Goal: Check status: Check status

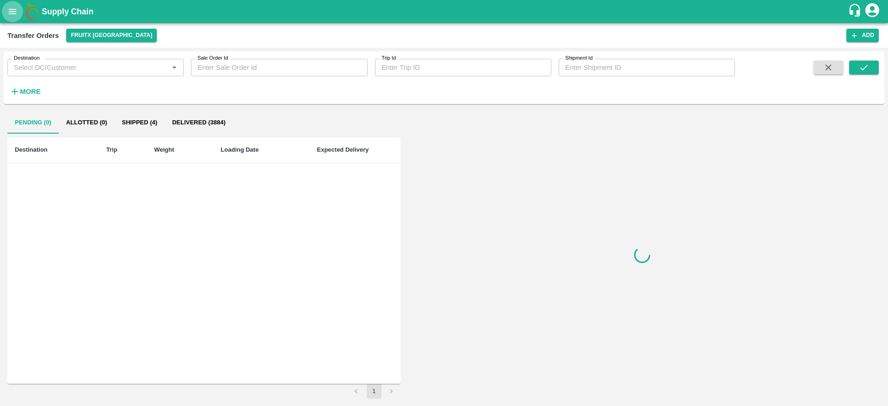
click at [10, 11] on icon "open drawer" at bounding box center [13, 11] width 8 height 5
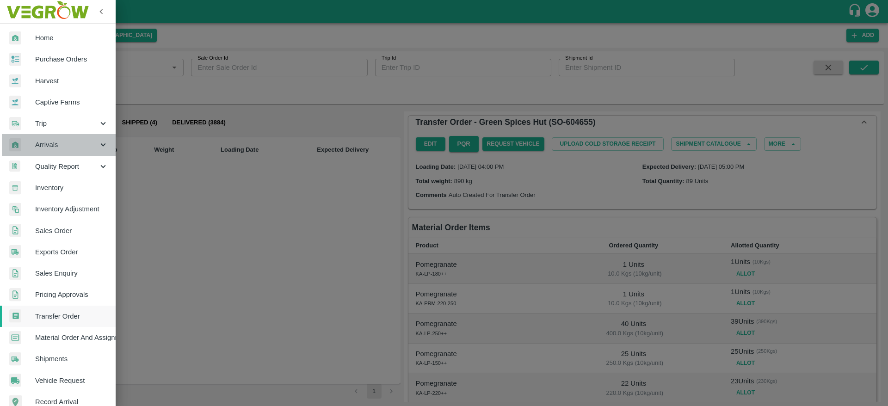
click at [87, 152] on div "Arrivals" at bounding box center [58, 144] width 116 height 21
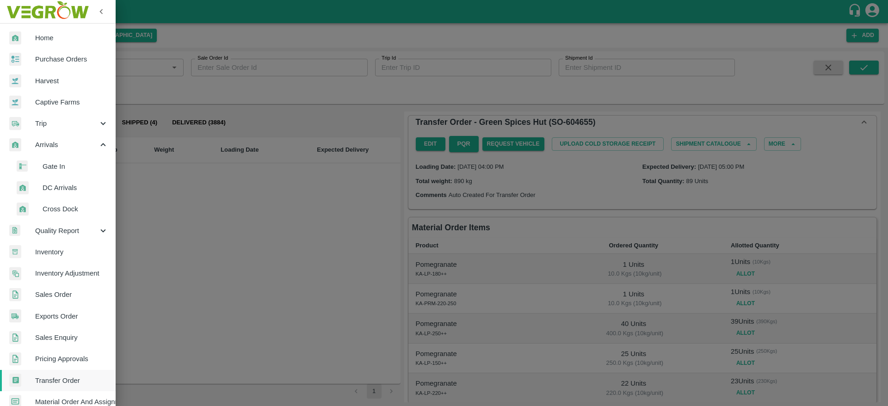
click at [71, 191] on span "DC Arrivals" at bounding box center [76, 188] width 66 height 10
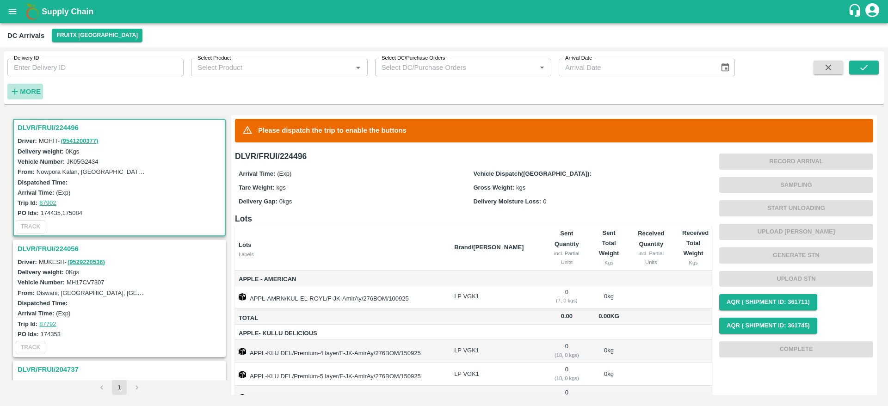
click at [15, 87] on icon "button" at bounding box center [15, 91] width 10 height 10
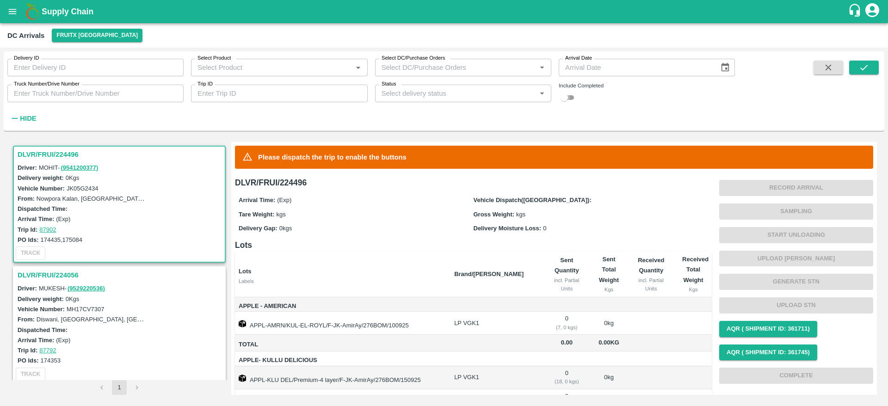
click at [562, 95] on input "checkbox" at bounding box center [564, 97] width 33 height 11
checkbox input "true"
click at [866, 67] on icon "submit" at bounding box center [863, 68] width 7 height 6
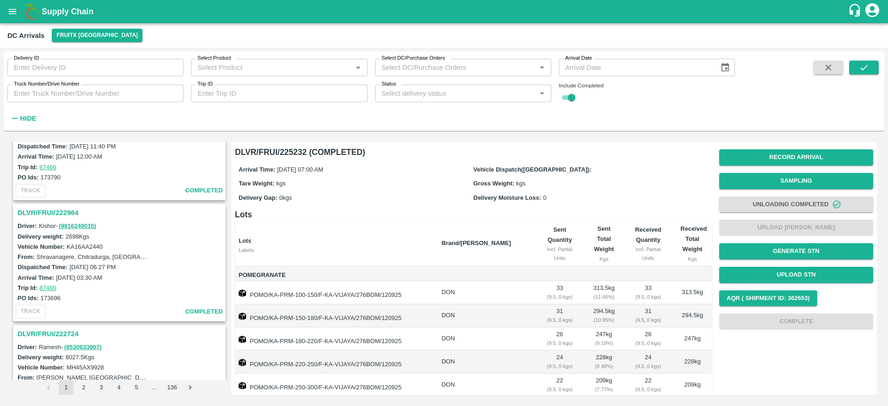
scroll to position [2005, 0]
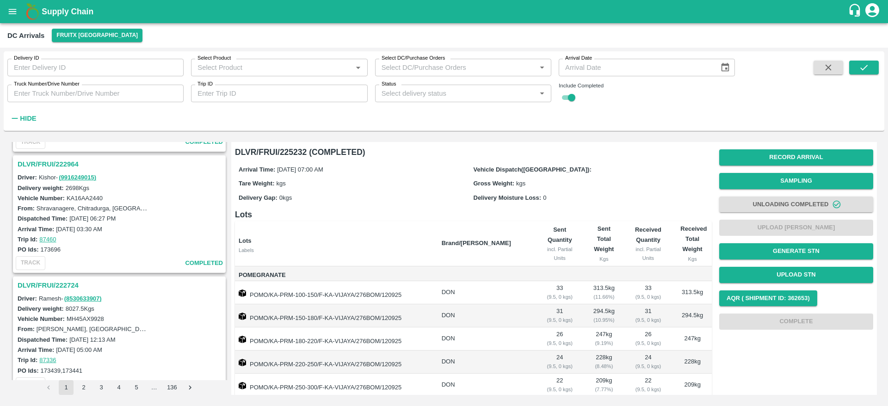
click at [299, 72] on input "Select Product" at bounding box center [271, 68] width 155 height 12
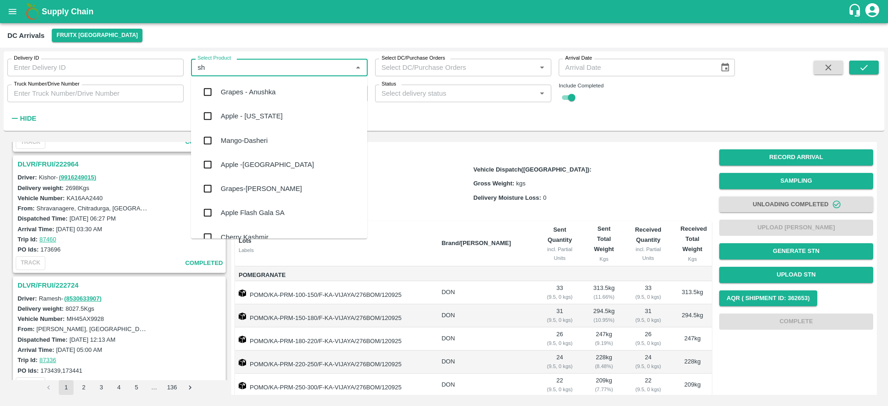
type input "s"
type input "appl"
click at [211, 89] on input "checkbox" at bounding box center [207, 92] width 18 height 18
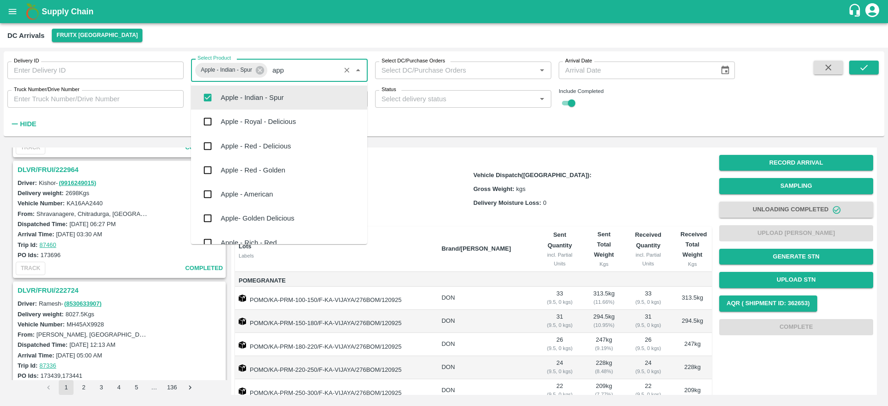
scroll to position [0, 0]
type input "appl"
click at [208, 122] on input "checkbox" at bounding box center [207, 121] width 18 height 18
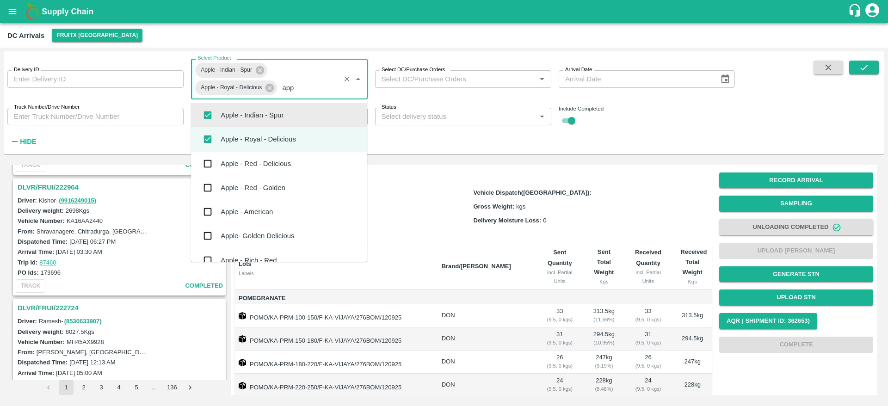
type input "appl"
click at [274, 164] on div "Apple - Red - Delicious" at bounding box center [256, 164] width 70 height 10
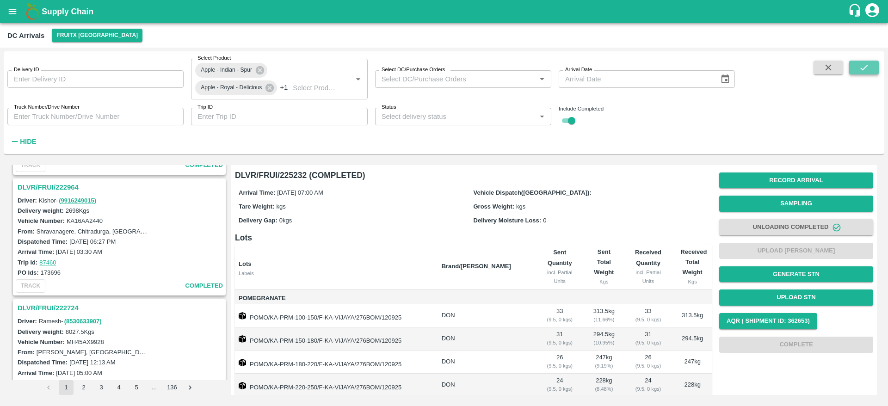
click at [874, 68] on button "submit" at bounding box center [864, 68] width 30 height 14
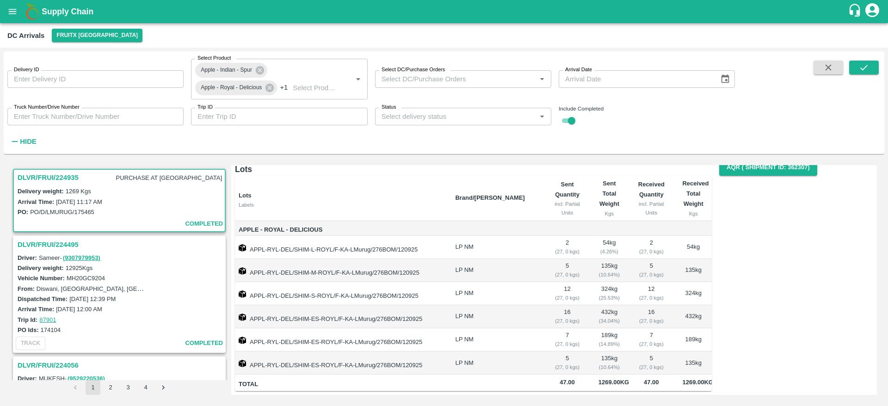
scroll to position [47, 0]
click at [73, 247] on h3 "DLVR/FRUI/224495" at bounding box center [121, 245] width 206 height 12
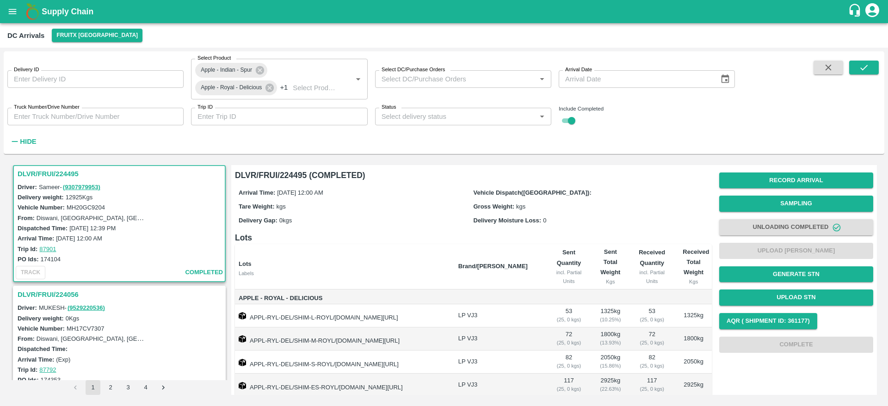
scroll to position [184, 0]
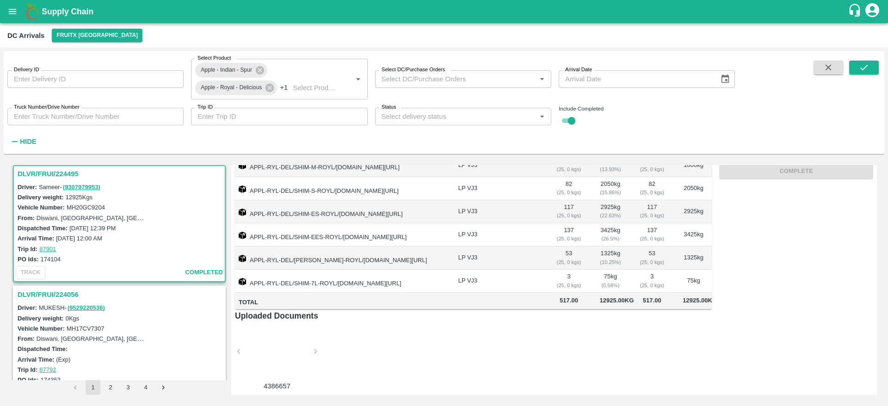
click at [49, 300] on h3 "DLVR/FRUI/224056" at bounding box center [121, 295] width 206 height 12
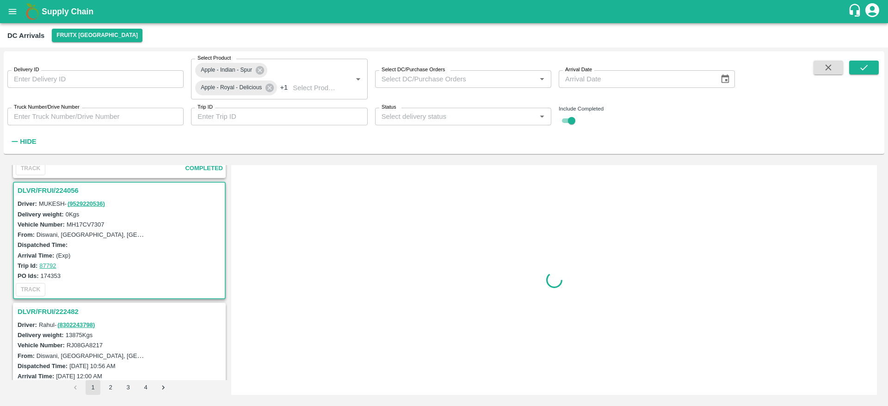
scroll to position [192, 0]
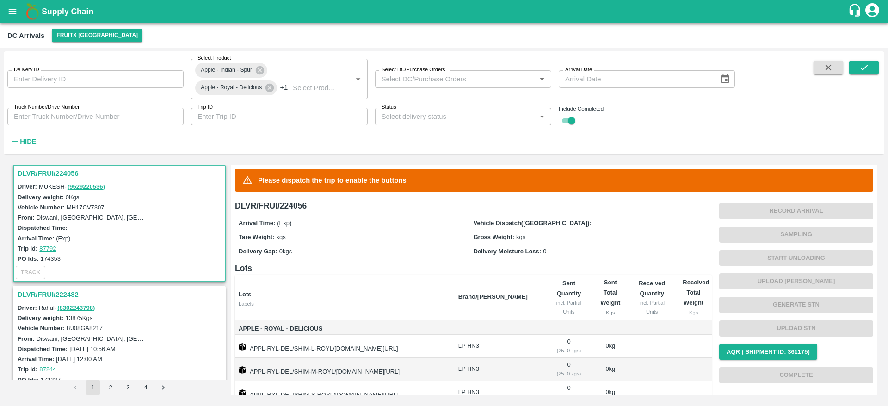
click at [52, 297] on h3 "DLVR/FRUI/222482" at bounding box center [121, 295] width 206 height 12
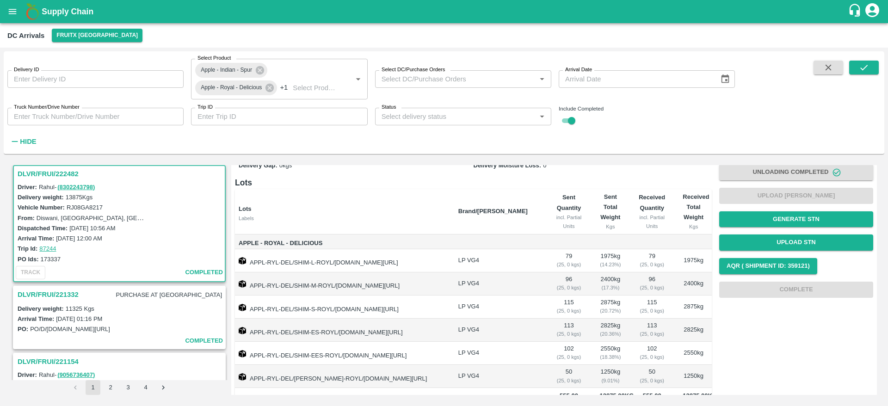
scroll to position [54, 0]
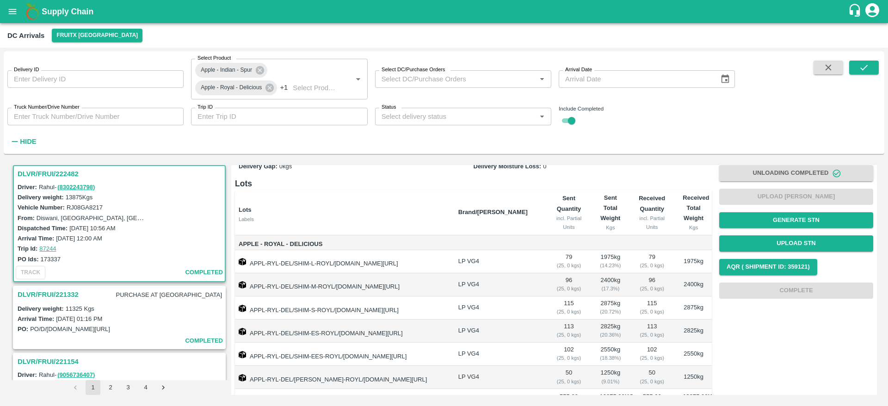
click at [73, 293] on h3 "DLVR/FRUI/221332" at bounding box center [48, 295] width 61 height 12
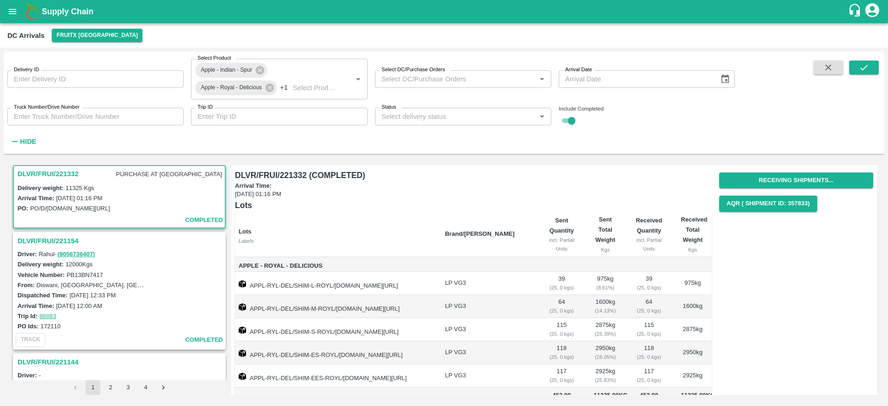
scroll to position [24, 0]
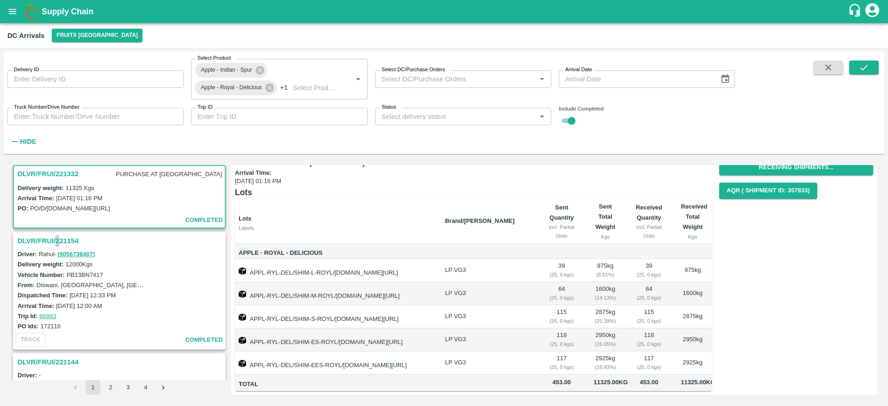
drag, startPoint x: 57, startPoint y: 231, endPoint x: 59, endPoint y: 240, distance: 8.5
click at [59, 240] on div "DLVR/FRUI/224935 PURCHASE AT DC Delivery weight: 1269 Kgs Arrival Time: 12 Sep …" at bounding box center [119, 272] width 216 height 215
click at [59, 240] on h3 "DLVR/FRUI/221154" at bounding box center [121, 241] width 206 height 12
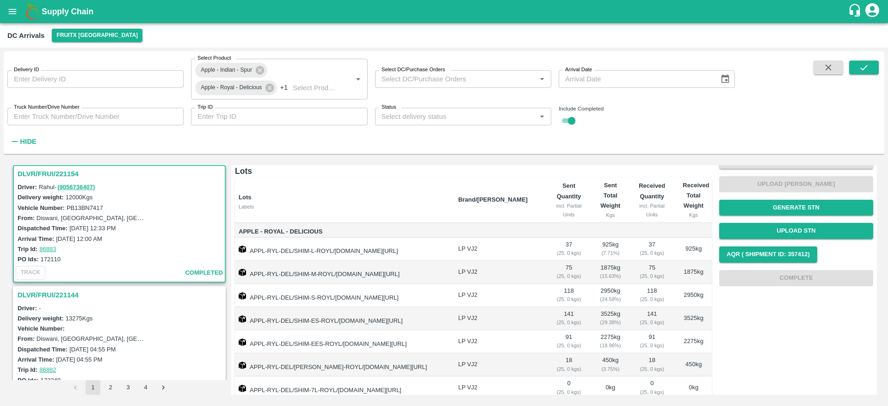
scroll to position [184, 0]
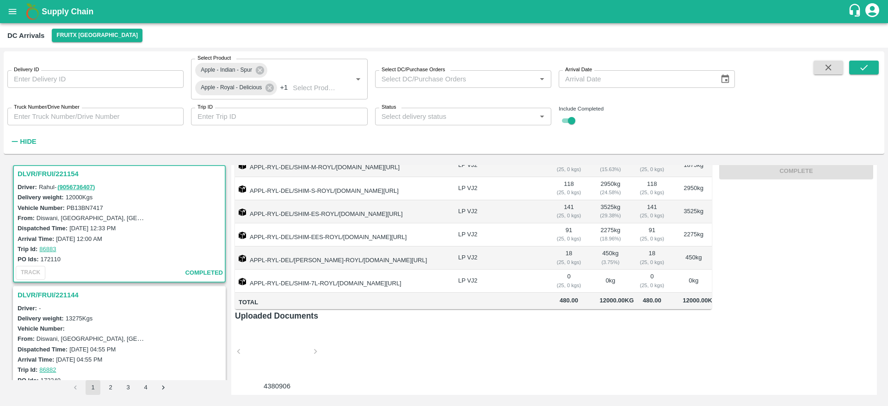
click at [71, 296] on h3 "DLVR/FRUI/221144" at bounding box center [121, 295] width 206 height 12
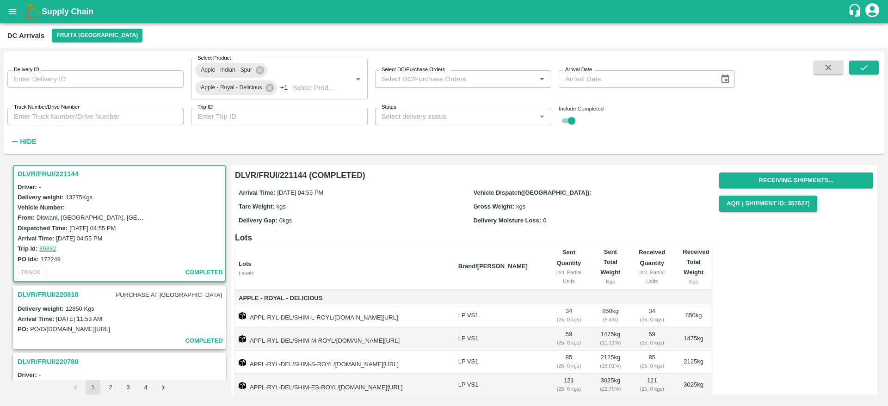
scroll to position [102, 0]
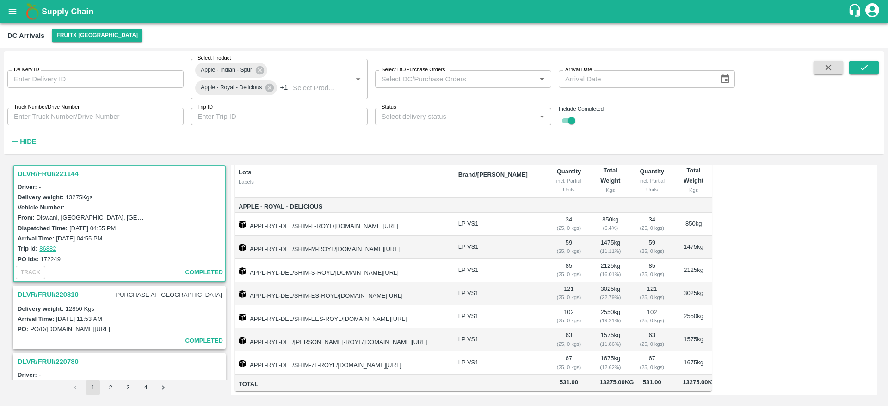
click at [46, 297] on h3 "DLVR/FRUI/220810" at bounding box center [48, 295] width 61 height 12
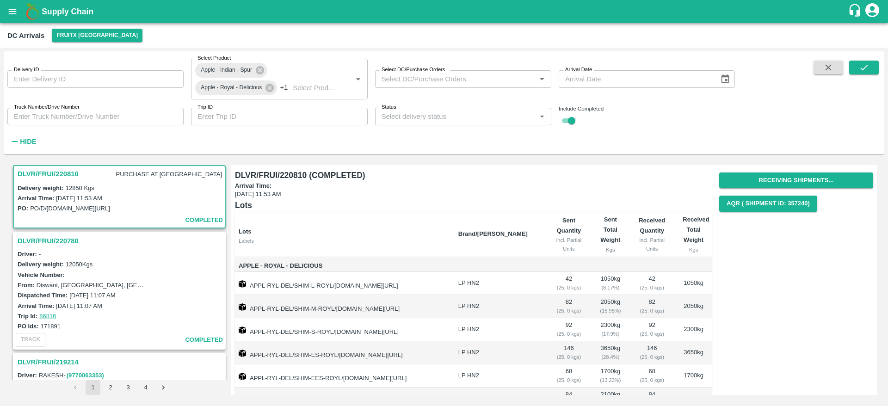
scroll to position [47, 0]
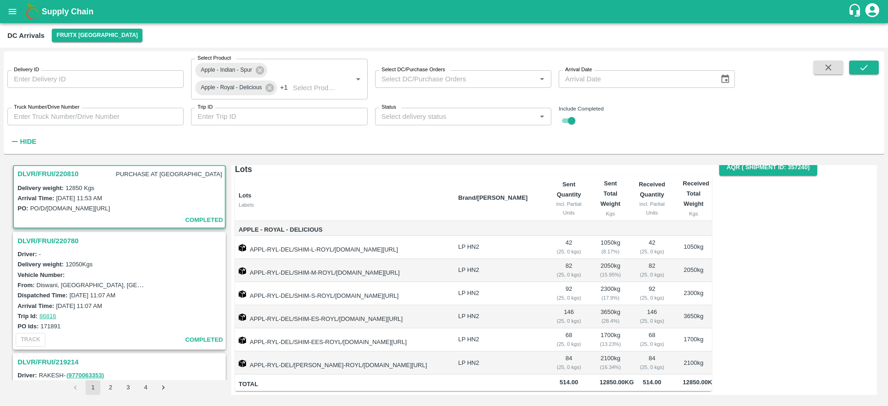
click at [65, 237] on h3 "DLVR/FRUI/220780" at bounding box center [121, 241] width 206 height 12
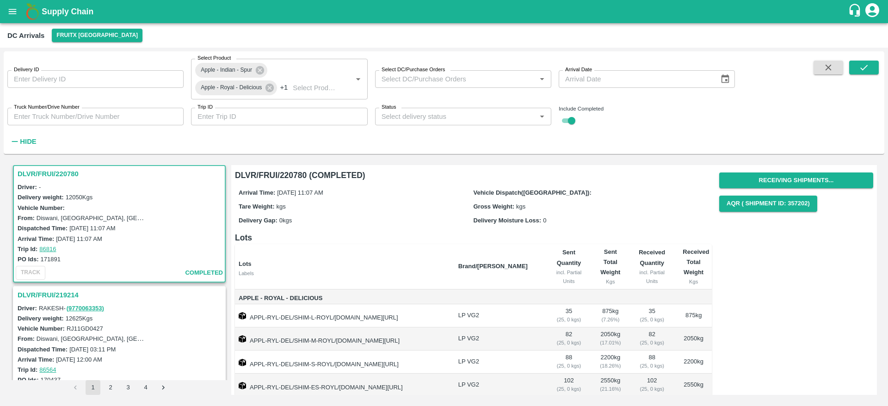
scroll to position [102, 0]
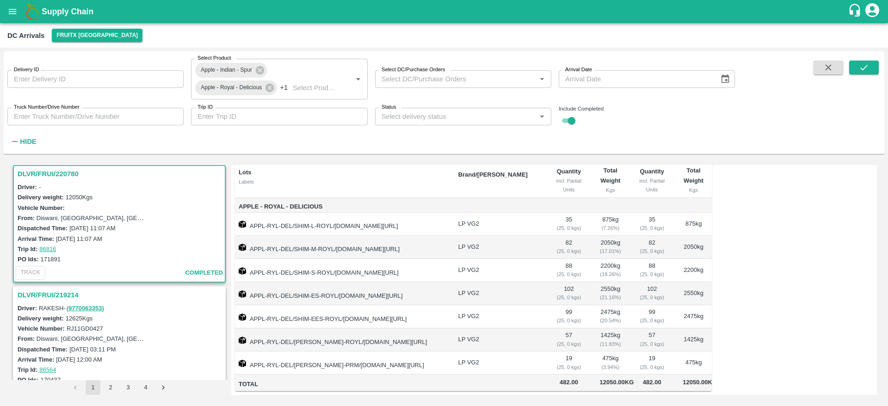
click at [76, 290] on h3 "DLVR/FRUI/219214" at bounding box center [121, 295] width 206 height 12
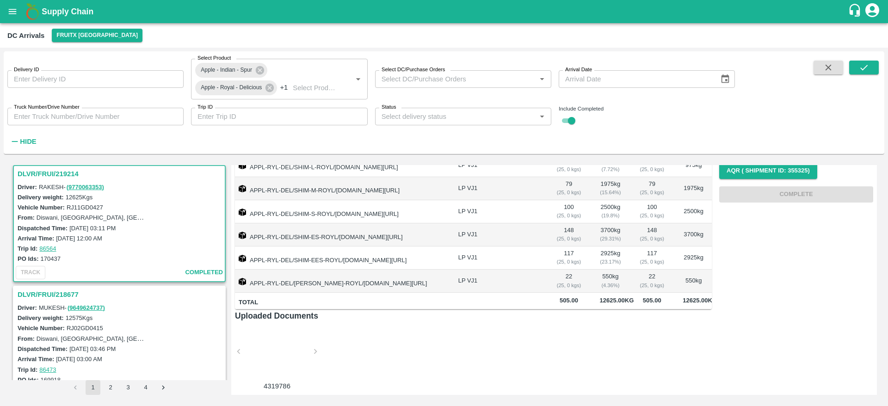
click at [67, 289] on h3 "DLVR/FRUI/218677" at bounding box center [121, 295] width 206 height 12
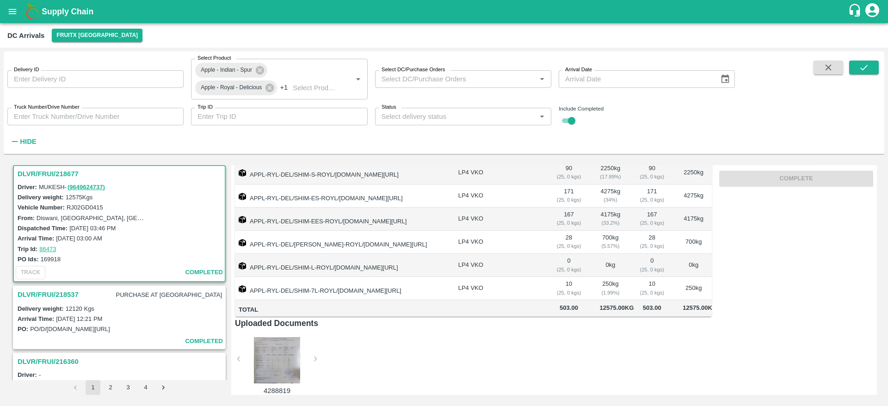
click at [68, 291] on h3 "DLVR/FRUI/218537" at bounding box center [48, 295] width 61 height 12
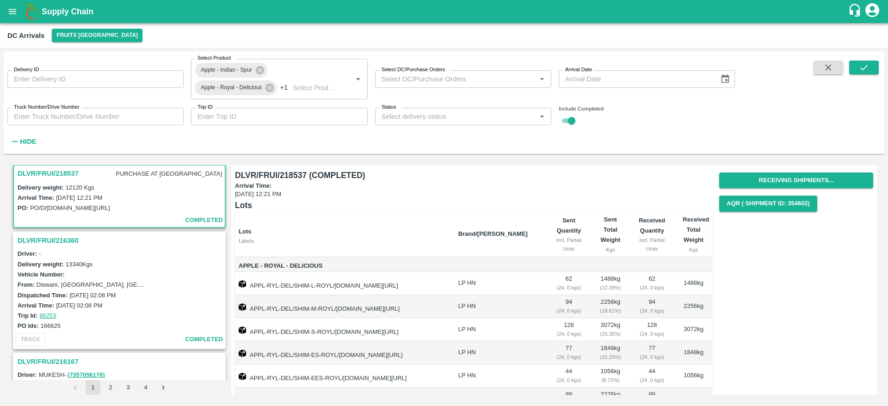
click at [55, 243] on h3 "DLVR/FRUI/216360" at bounding box center [121, 240] width 206 height 12
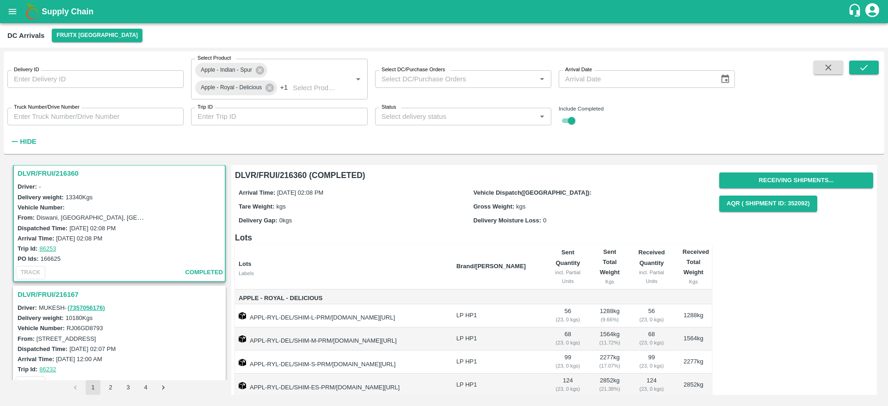
click at [72, 294] on h3 "DLVR/FRUI/216167" at bounding box center [121, 295] width 206 height 12
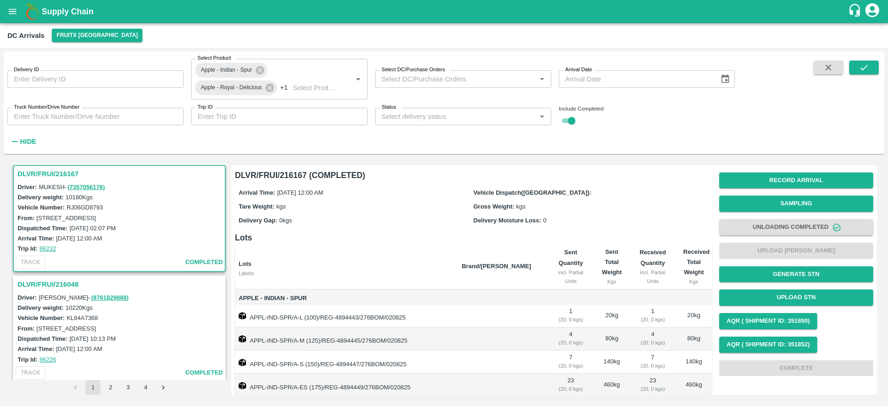
click at [72, 294] on span "Abdul karee - ( 8761829888 )" at bounding box center [84, 297] width 91 height 7
click at [60, 277] on div "DLVR/FRUI/216048" at bounding box center [119, 285] width 211 height 16
click at [60, 283] on h3 "DLVR/FRUI/216048" at bounding box center [121, 284] width 206 height 12
click at [64, 284] on h3 "DLVR/FRUI/215971" at bounding box center [121, 284] width 206 height 12
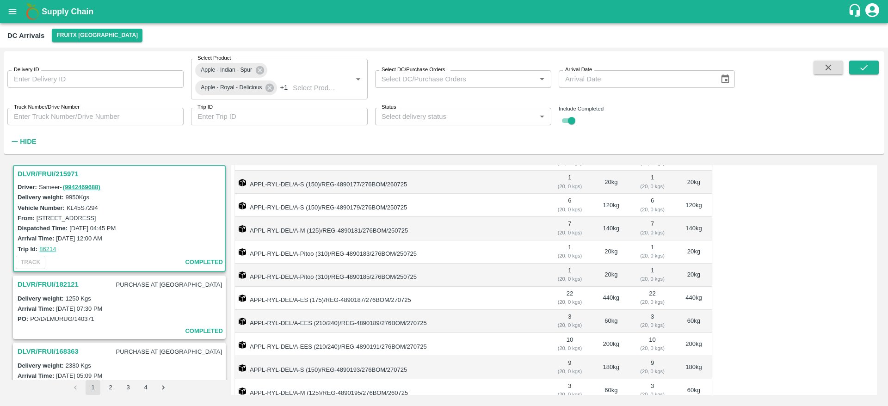
click at [80, 282] on p "DLVR/FRUI/182121 PURCHASE AT DC" at bounding box center [121, 284] width 206 height 13
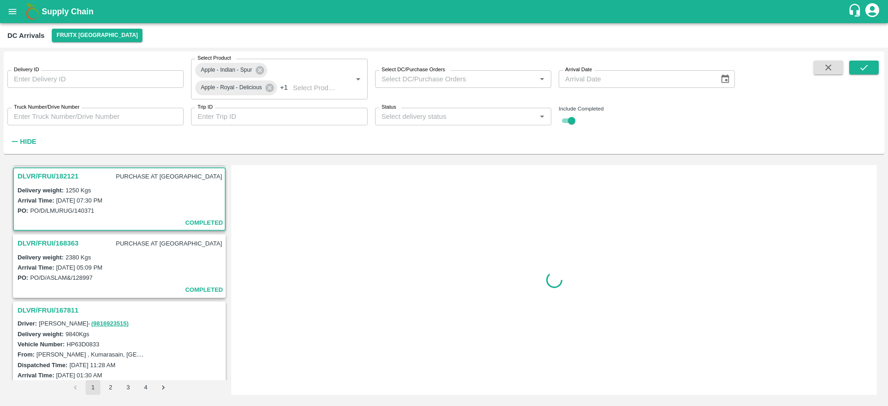
click at [71, 282] on div "DLVR/FRUI/224935 PURCHASE AT DC Delivery weight: 1269 Kgs Arrival Time: 12 Sep …" at bounding box center [119, 272] width 216 height 215
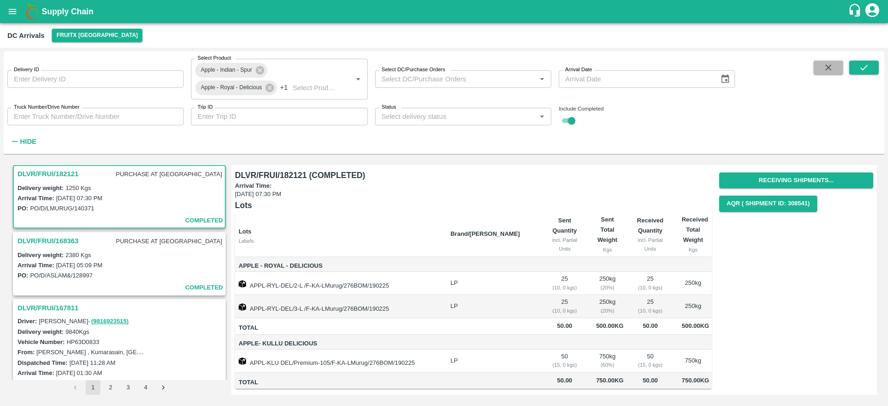
click at [823, 70] on icon "button" at bounding box center [828, 67] width 10 height 10
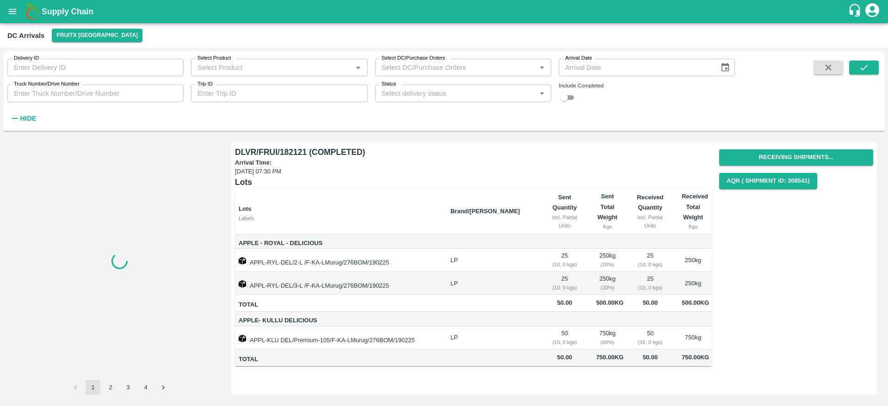
checkbox input "false"
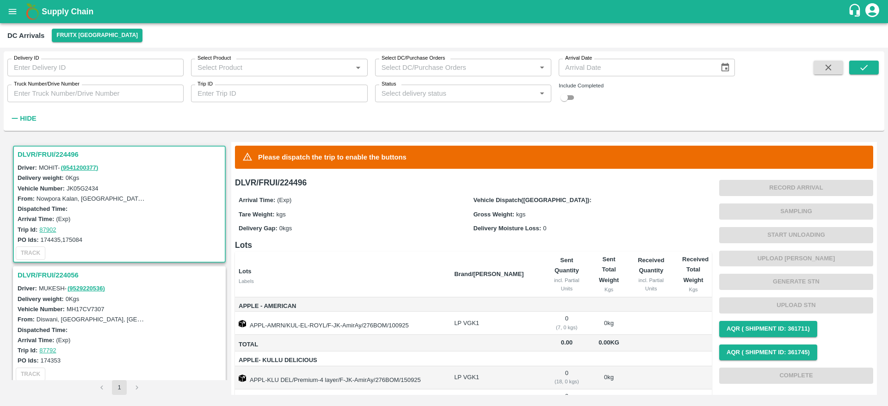
click at [52, 14] on b "Supply Chain" at bounding box center [68, 11] width 52 height 9
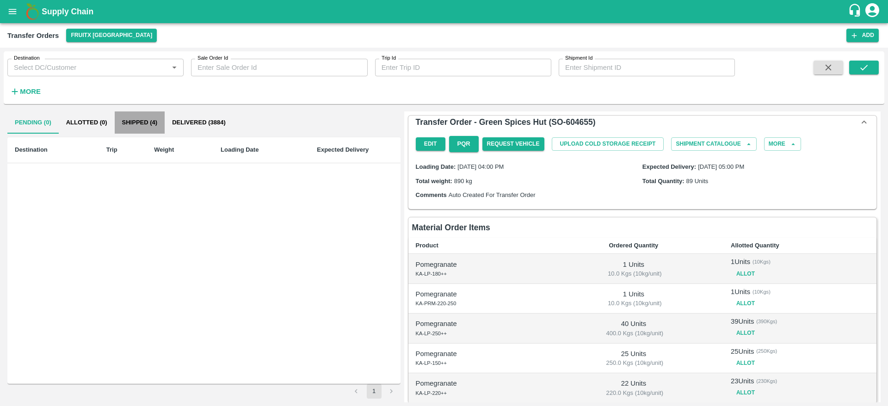
click at [120, 119] on button "Shipped (4)" at bounding box center [140, 122] width 50 height 22
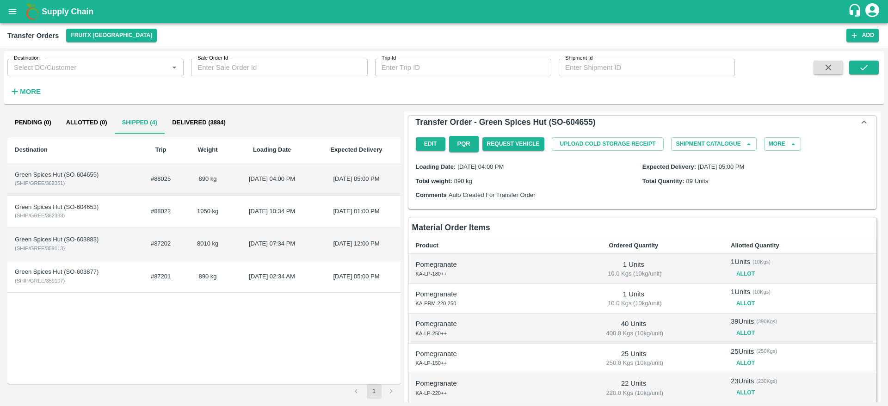
click at [99, 185] on td "Green Spices Hut (SO-604655) ( SHIP/GREE/362351 )" at bounding box center [72, 179] width 130 height 32
click at [113, 242] on div "Green Spices Hut (SO-603883)" at bounding box center [73, 239] width 116 height 9
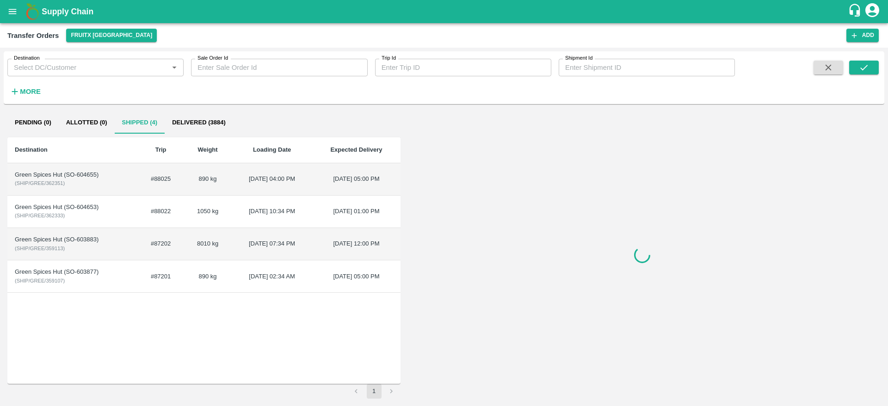
click at [113, 242] on div "Green Spices Hut (SO-603883)" at bounding box center [73, 239] width 116 height 9
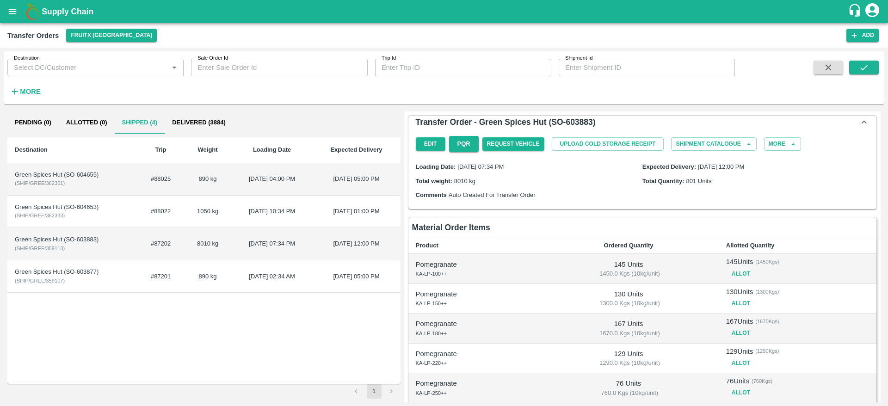
click at [114, 278] on td "Green Spices Hut (SO-603877) ( SHIP/GREE/359107 )" at bounding box center [72, 276] width 130 height 32
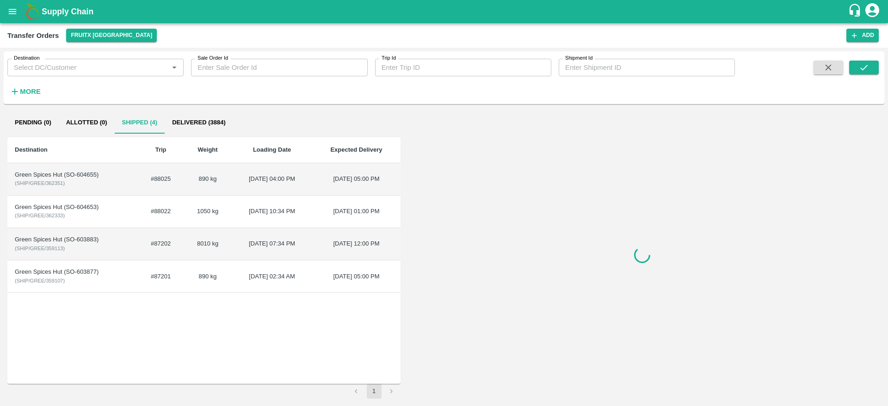
click at [114, 278] on td "Green Spices Hut (SO-603877) ( SHIP/GREE/359107 )" at bounding box center [72, 276] width 130 height 32
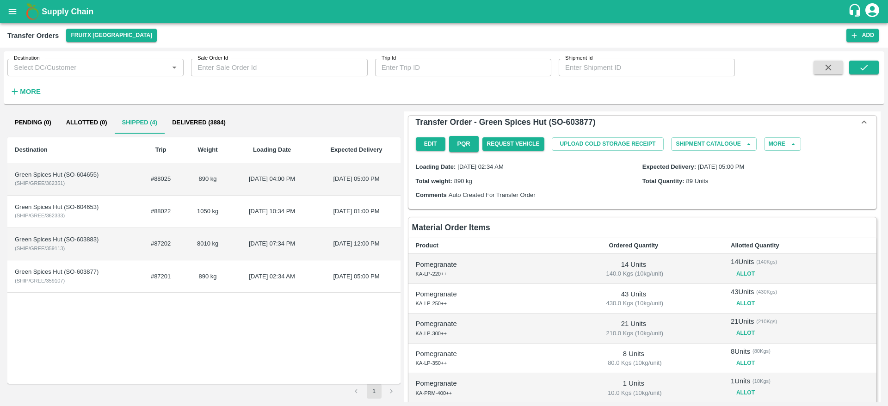
click at [99, 187] on td "Green Spices Hut (SO-604655) ( SHIP/GREE/362351 )" at bounding box center [72, 179] width 130 height 32
click at [117, 218] on td "Green Spices Hut (SO-604653) ( SHIP/GREE/362333 )" at bounding box center [72, 212] width 130 height 32
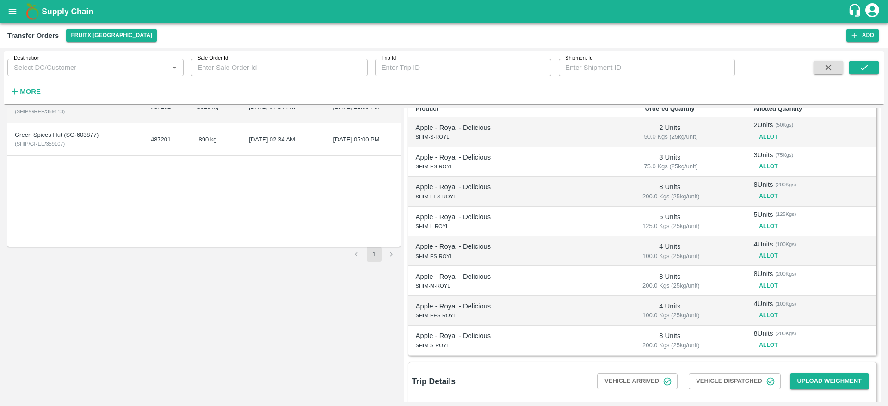
scroll to position [138, 0]
click at [767, 310] on button "Allot" at bounding box center [768, 314] width 30 height 13
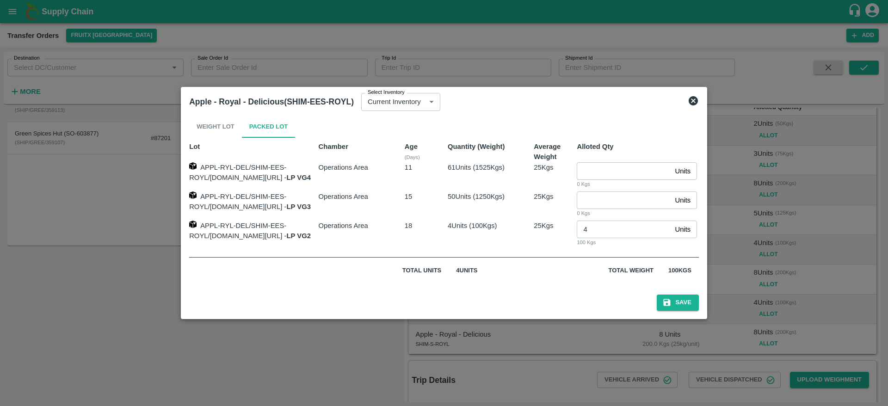
click at [588, 344] on div at bounding box center [444, 203] width 888 height 406
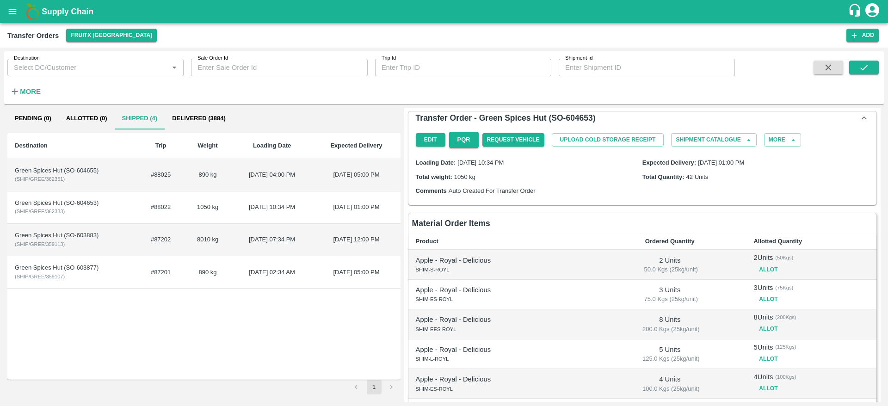
scroll to position [4, 0]
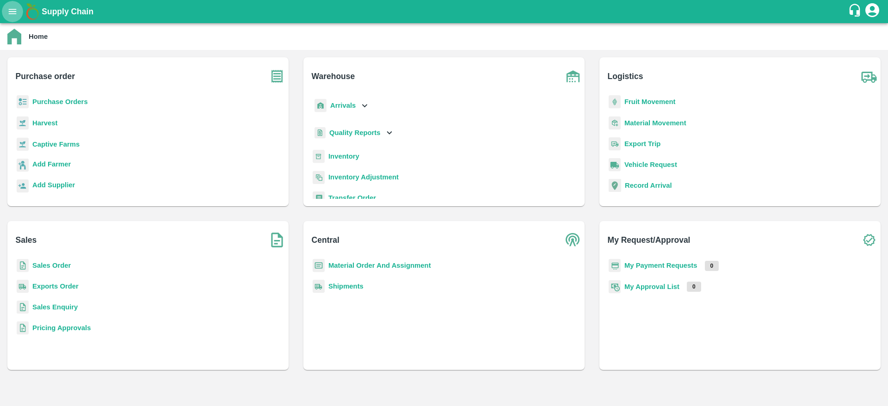
click at [11, 8] on icon "open drawer" at bounding box center [12, 11] width 10 height 10
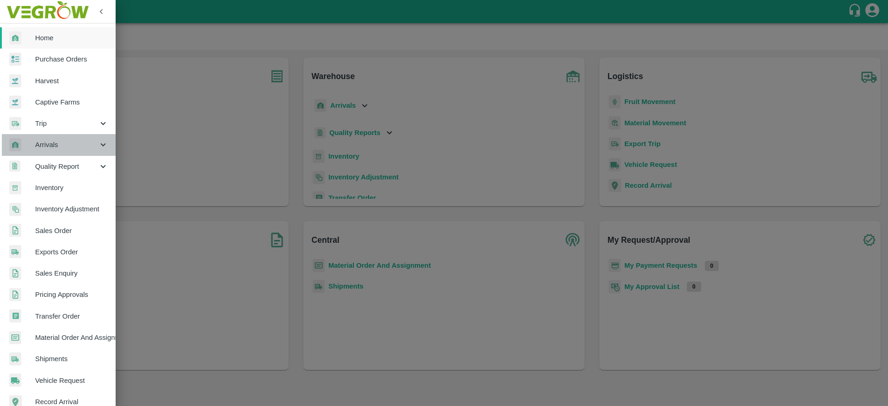
click at [63, 142] on span "Arrivals" at bounding box center [66, 145] width 63 height 10
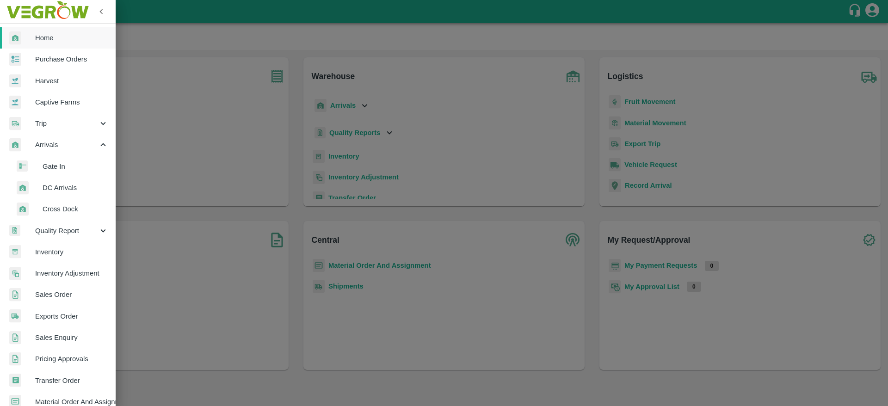
click at [60, 184] on span "DC Arrivals" at bounding box center [76, 188] width 66 height 10
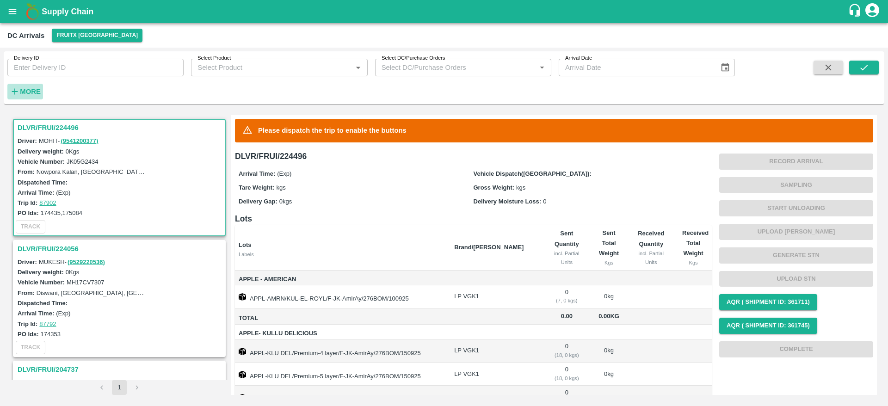
click at [33, 93] on strong "More" at bounding box center [30, 91] width 21 height 7
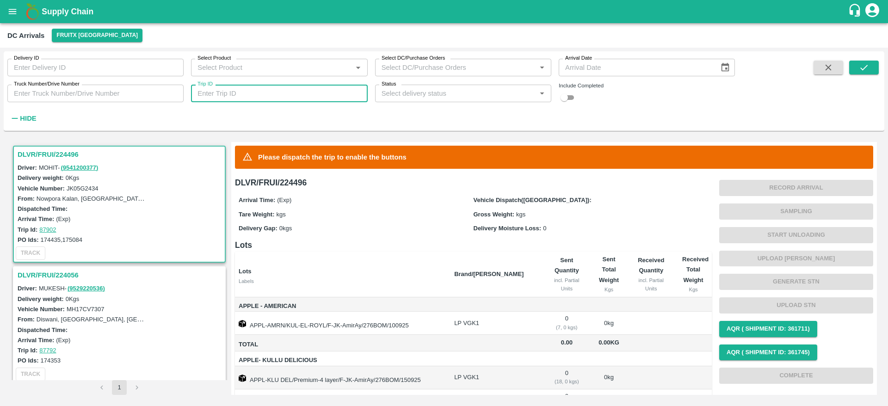
click at [233, 94] on input "Trip ID" at bounding box center [279, 94] width 176 height 18
paste input "86473"
click at [867, 68] on icon "submit" at bounding box center [864, 67] width 10 height 10
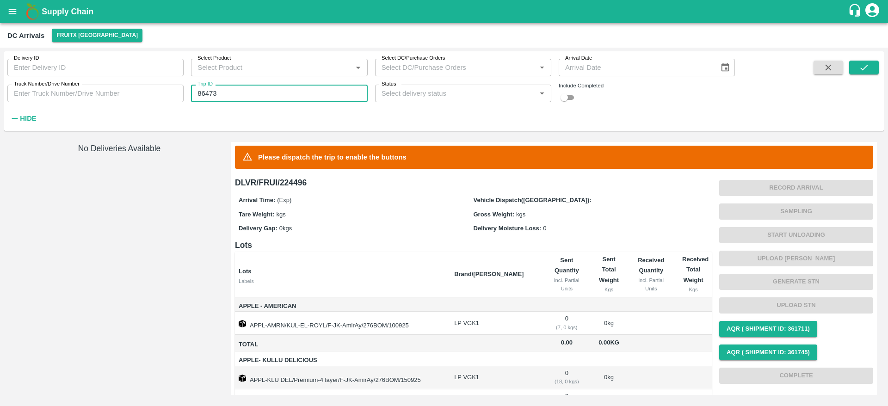
click at [202, 92] on input "86473" at bounding box center [279, 94] width 176 height 18
type input "86473"
paste input "text"
type input "86473"
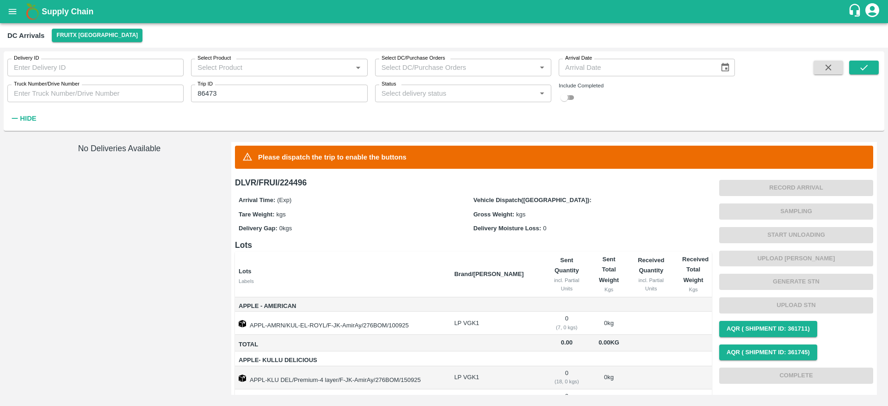
click at [569, 92] on input "checkbox" at bounding box center [564, 97] width 33 height 11
checkbox input "true"
click at [863, 64] on icon "submit" at bounding box center [864, 67] width 10 height 10
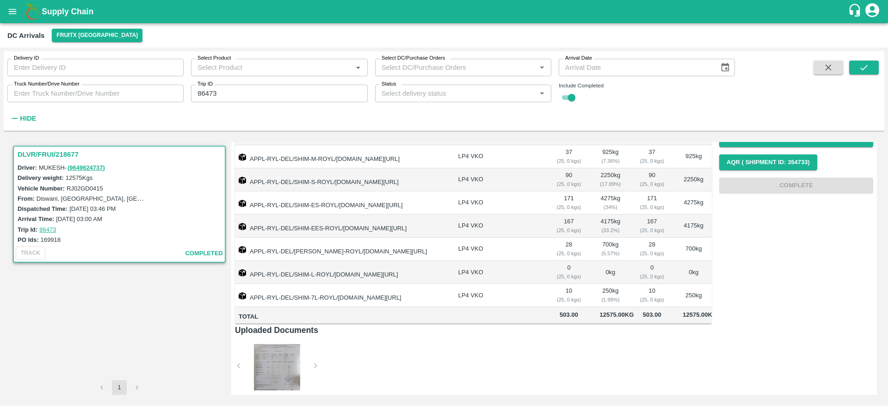
scroll to position [158, 0]
